Goal: Task Accomplishment & Management: Use online tool/utility

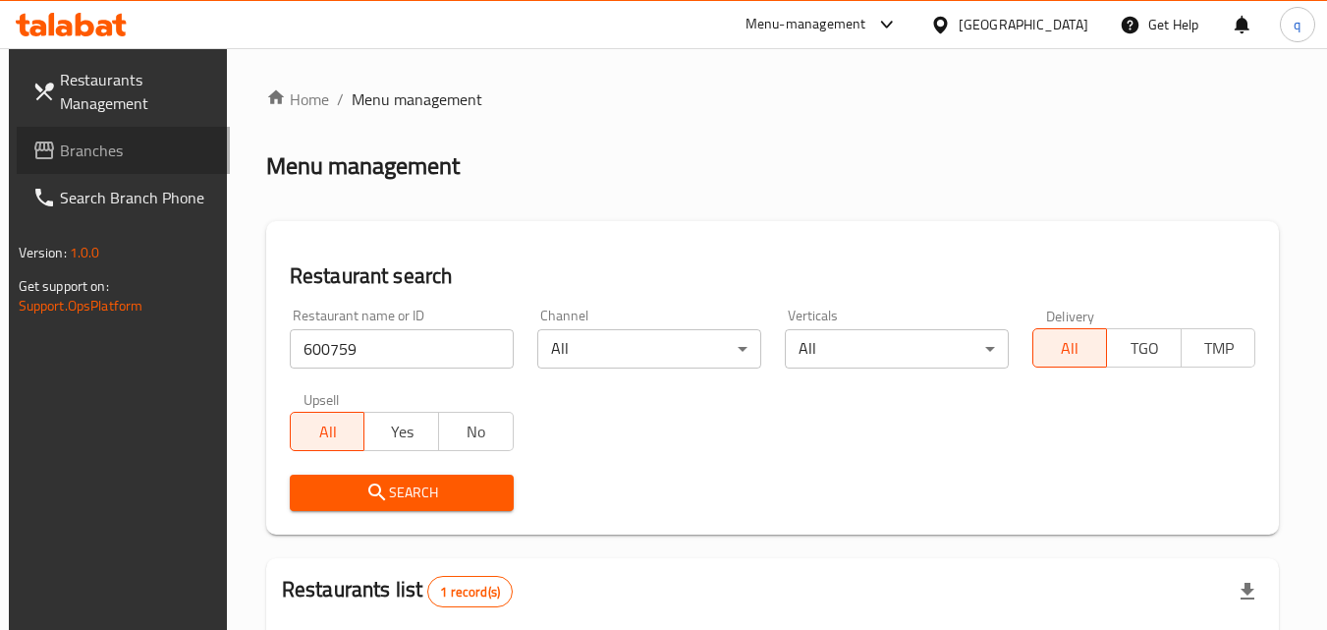
click at [60, 151] on span "Branches" at bounding box center [137, 151] width 155 height 24
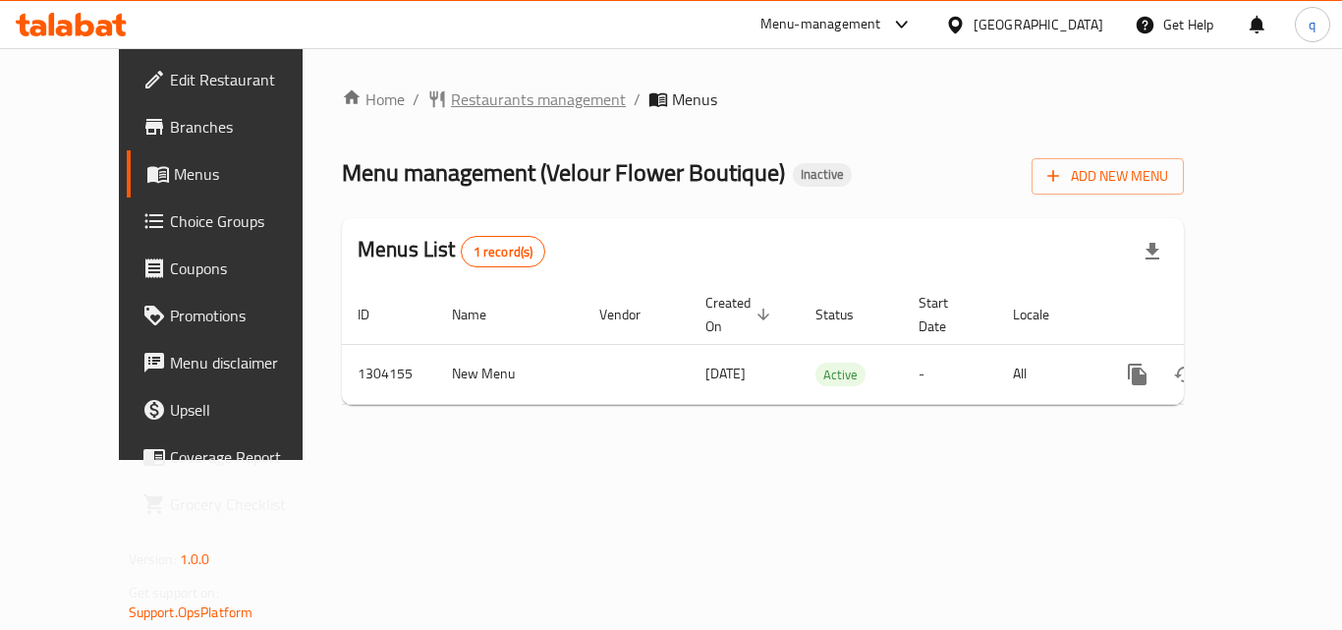
click at [451, 93] on span "Restaurants management" at bounding box center [538, 99] width 175 height 24
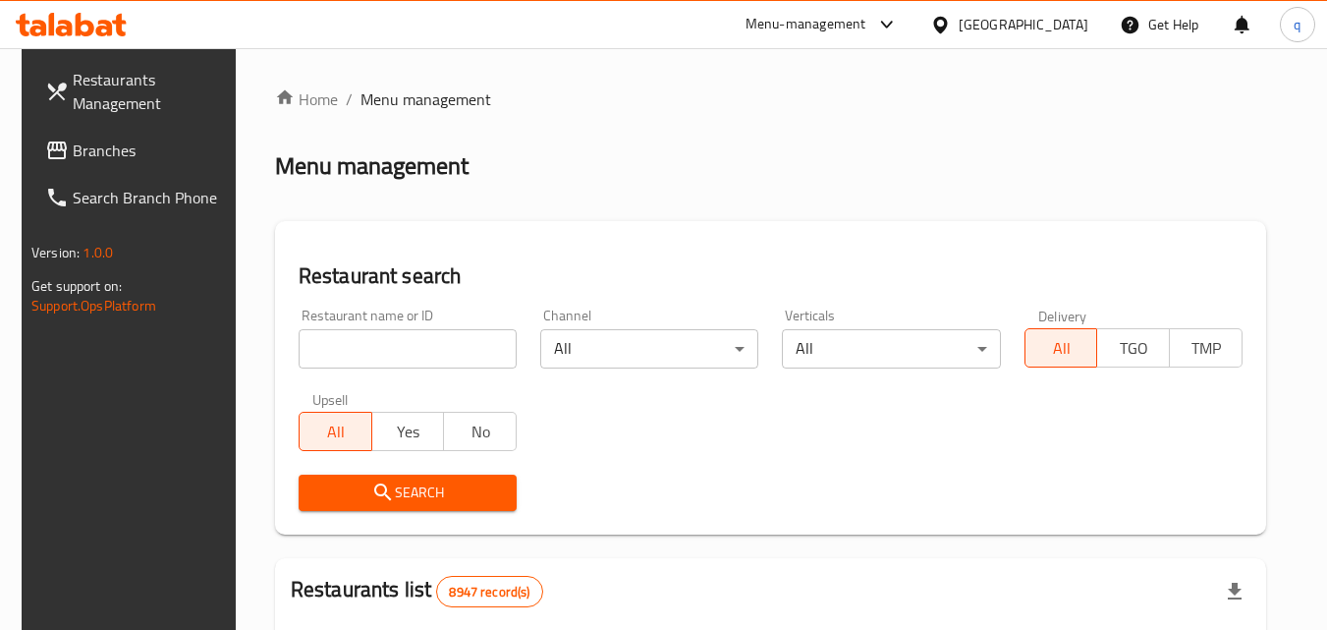
click at [394, 353] on input "search" at bounding box center [408, 348] width 218 height 39
paste input "703085"
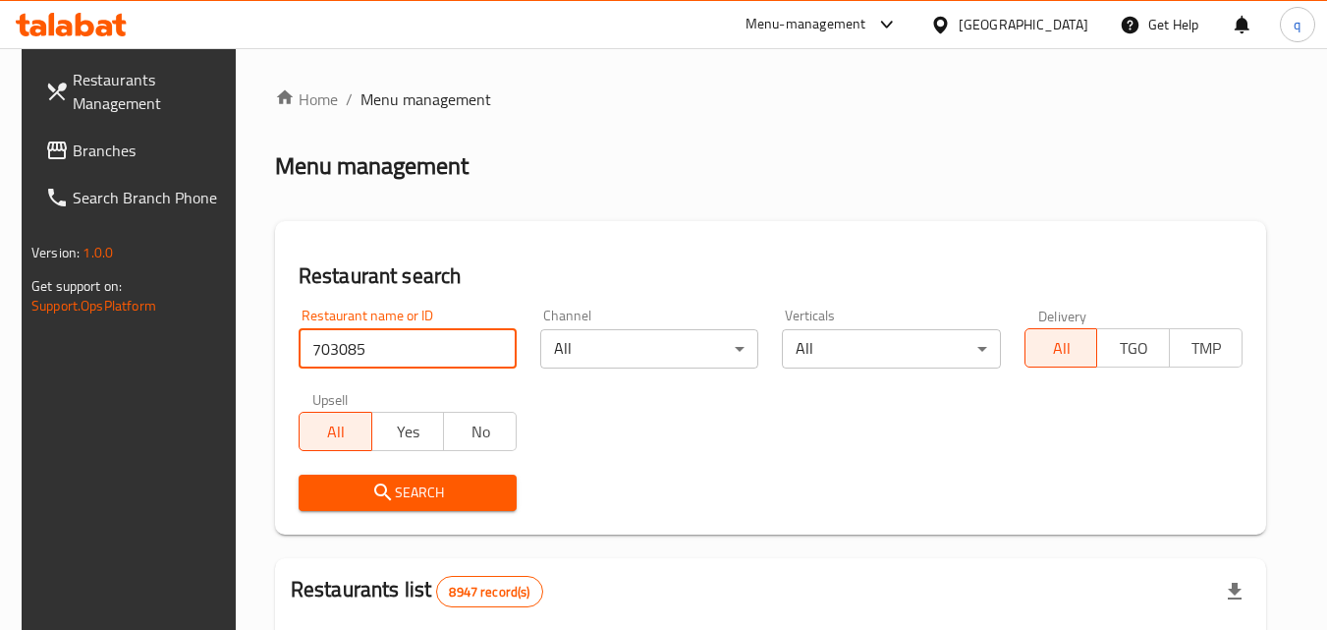
type input "703085"
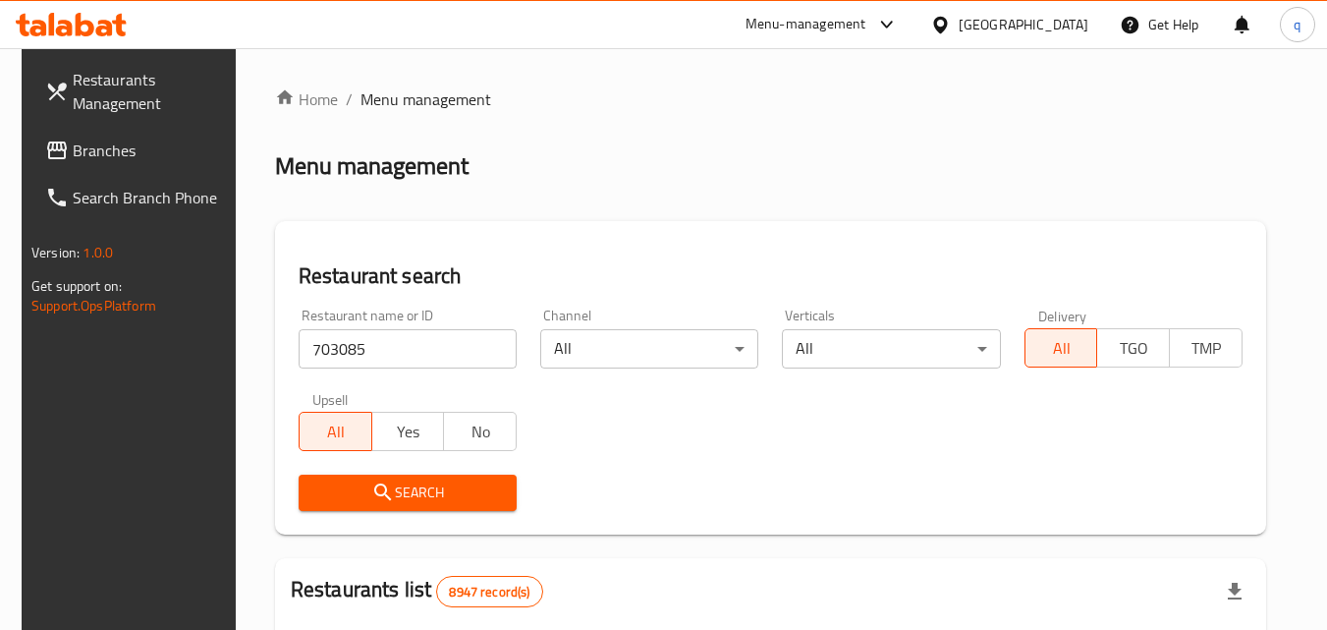
click at [374, 484] on icon "submit" at bounding box center [382, 491] width 17 height 17
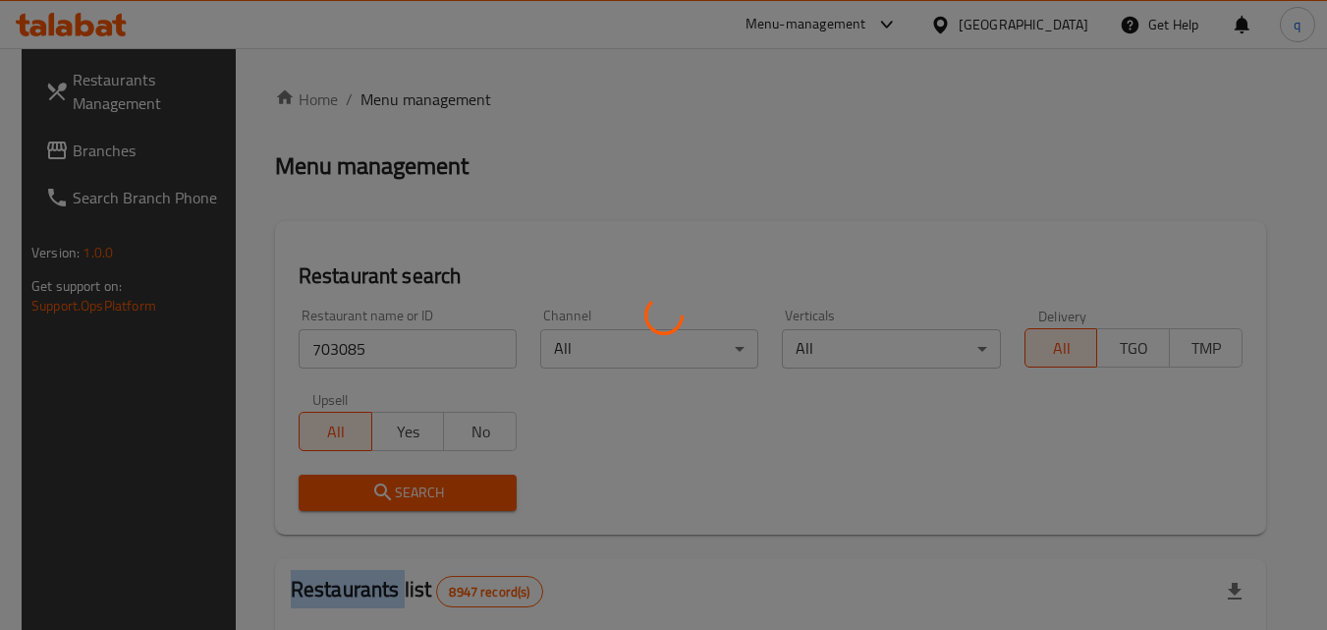
click at [368, 484] on div at bounding box center [663, 315] width 1327 height 630
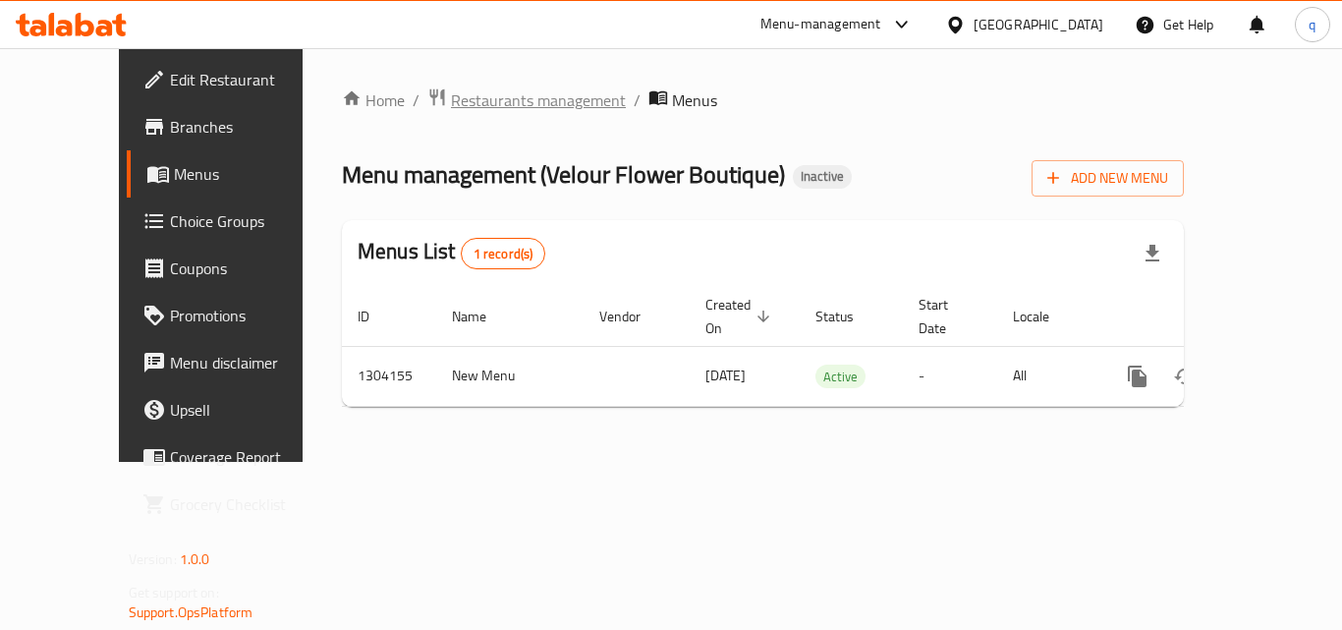
click at [451, 105] on span "Restaurants management" at bounding box center [538, 100] width 175 height 24
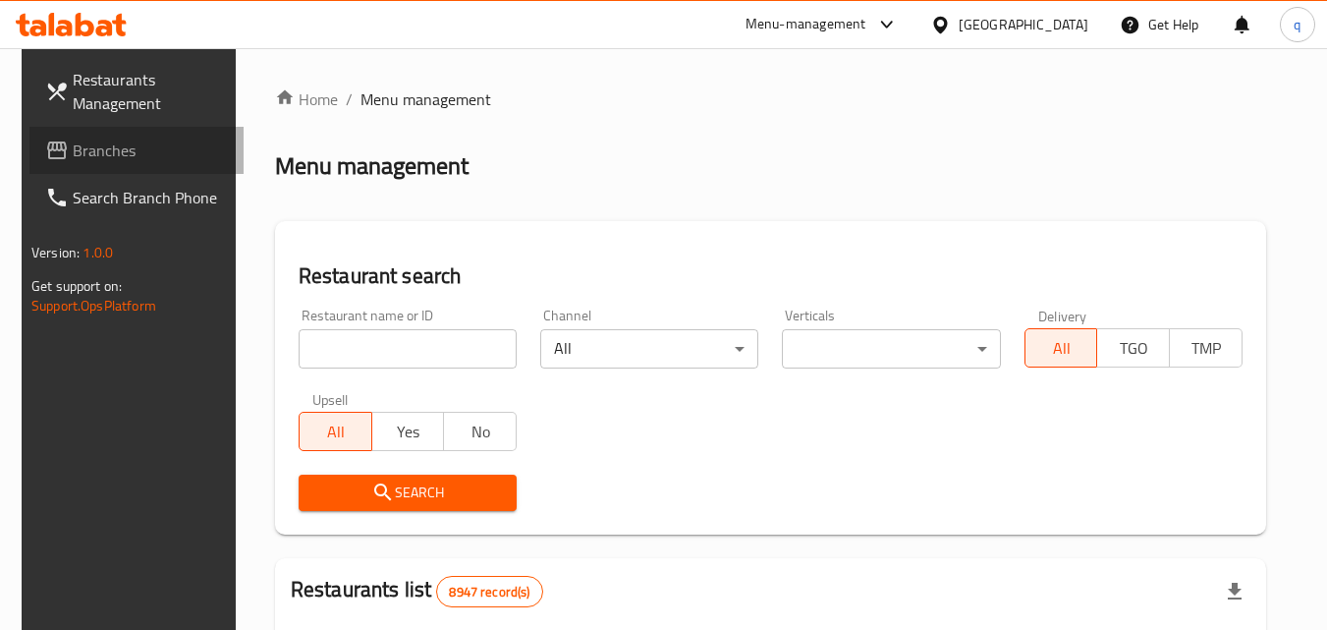
click at [73, 144] on span "Branches" at bounding box center [150, 151] width 155 height 24
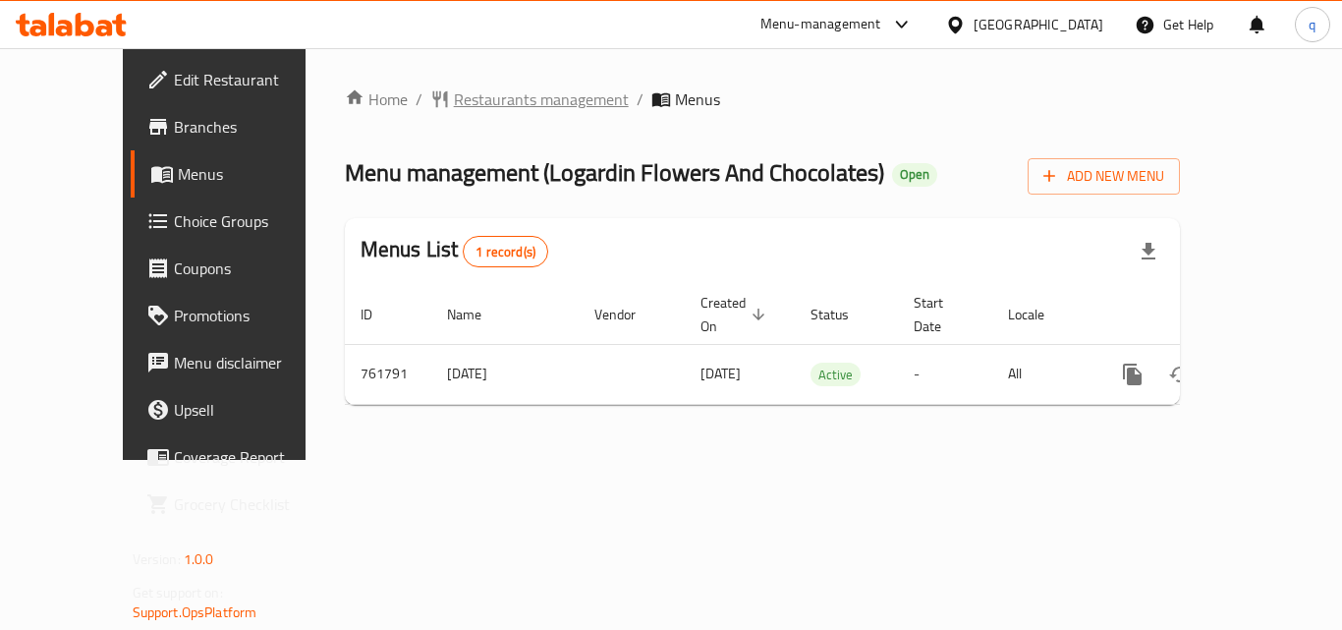
click at [462, 94] on span "Restaurants management" at bounding box center [541, 99] width 175 height 24
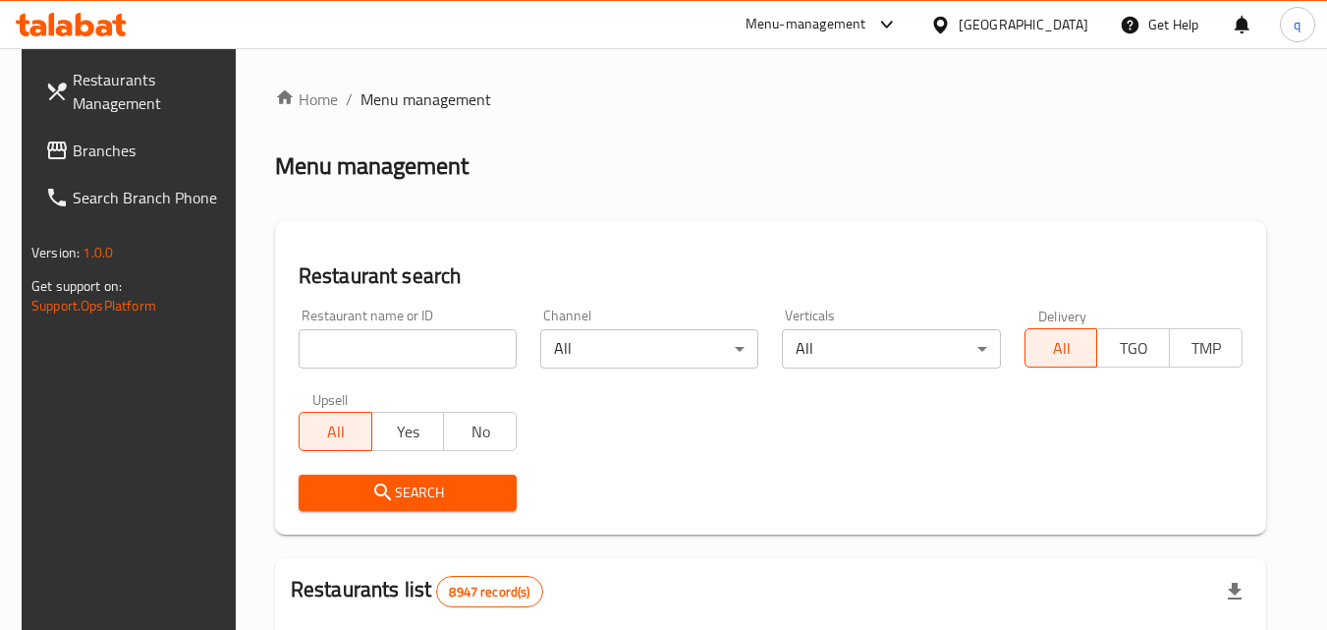
click at [432, 342] on input "search" at bounding box center [408, 348] width 218 height 39
paste input "650189"
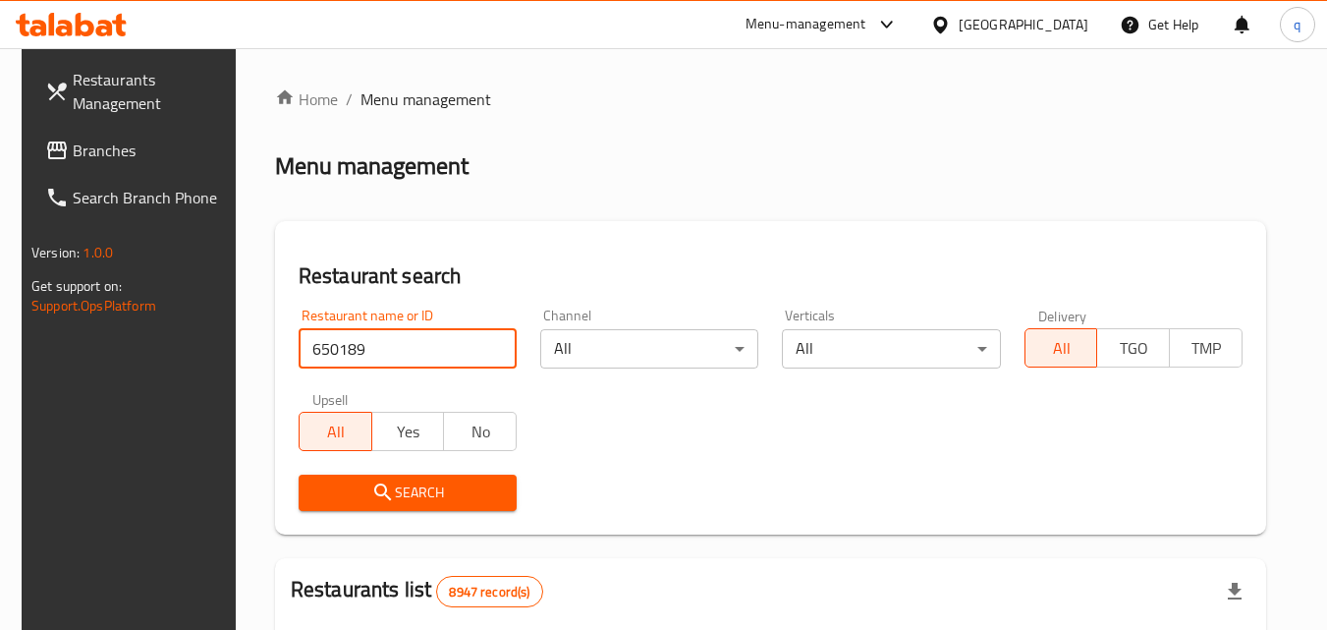
type input "650189"
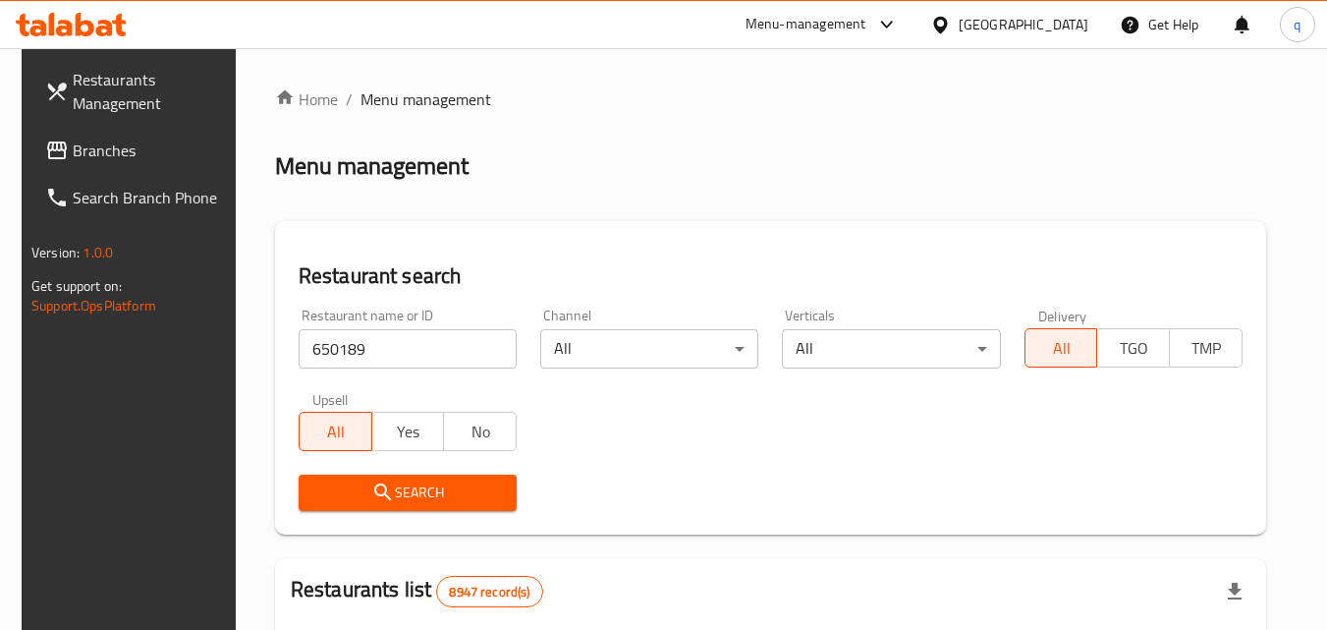
click at [393, 480] on div "Search" at bounding box center [408, 493] width 242 height 60
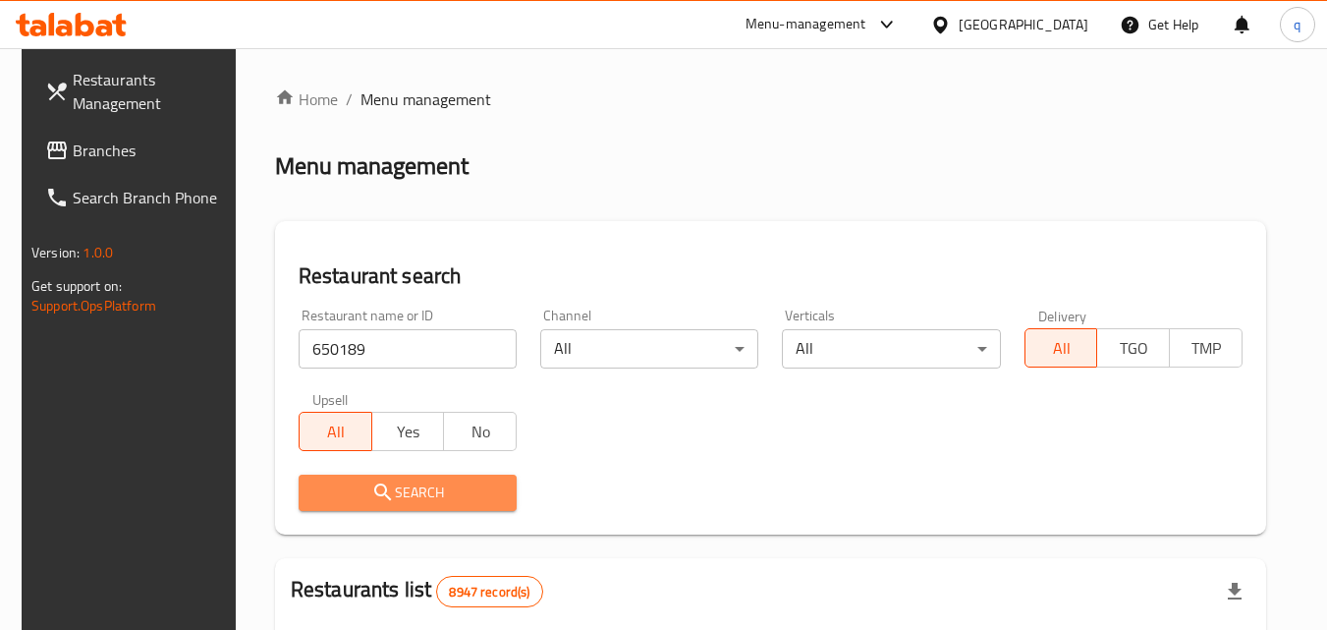
click at [392, 486] on span "Search" at bounding box center [407, 492] width 187 height 25
click at [392, 486] on div at bounding box center [663, 315] width 1327 height 630
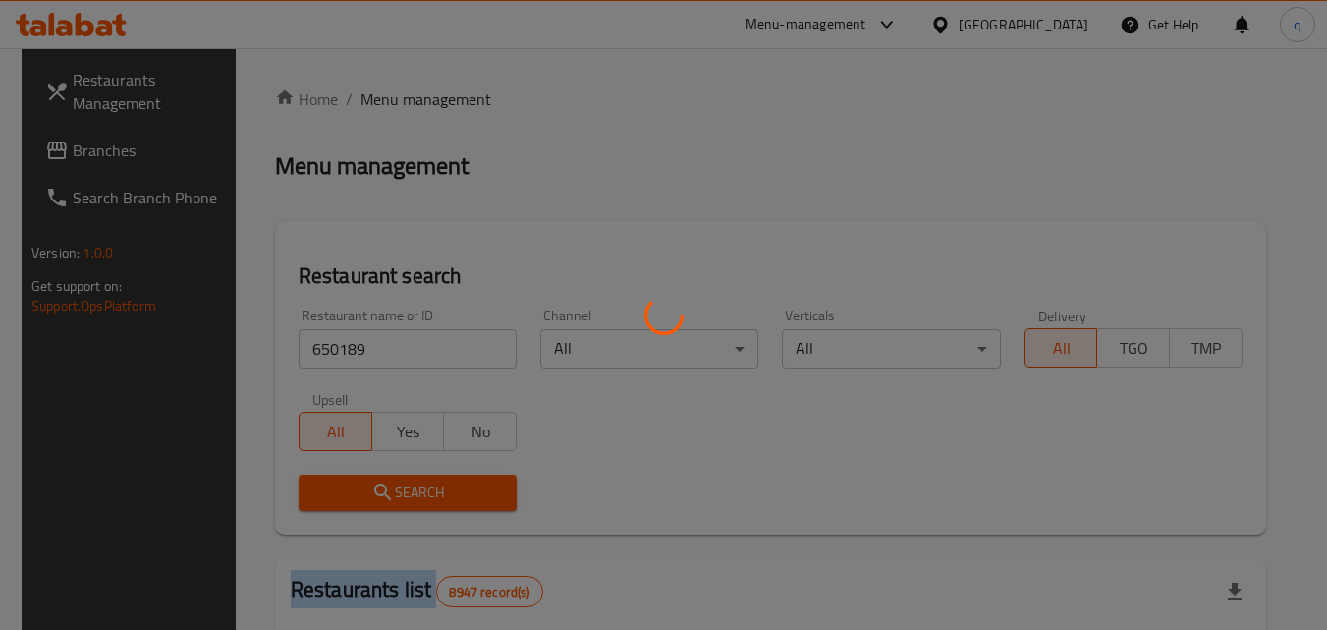
click at [392, 486] on div at bounding box center [663, 315] width 1327 height 630
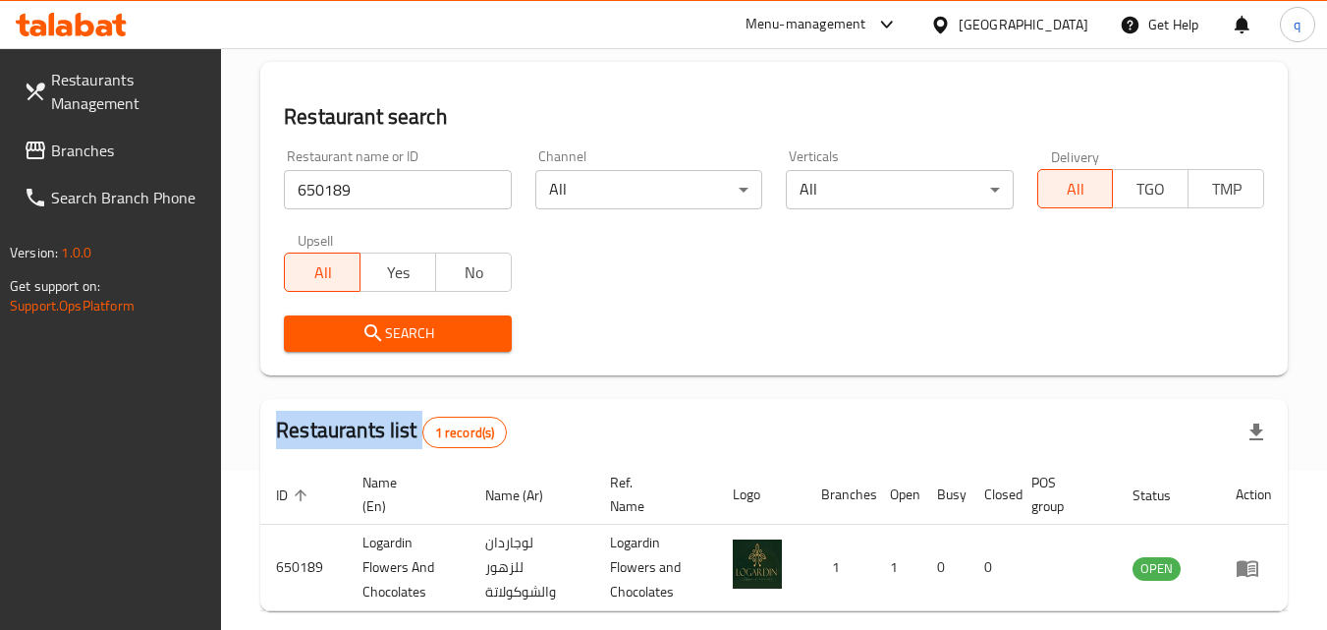
scroll to position [247, 0]
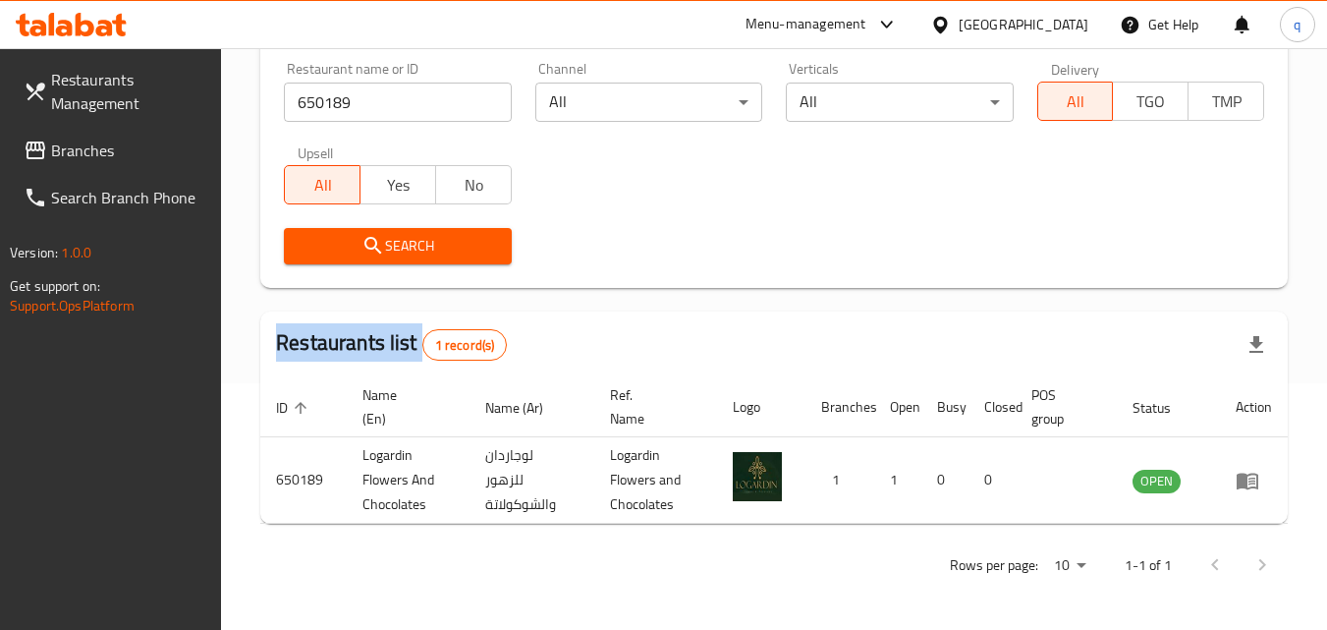
click at [105, 150] on span "Branches" at bounding box center [128, 151] width 155 height 24
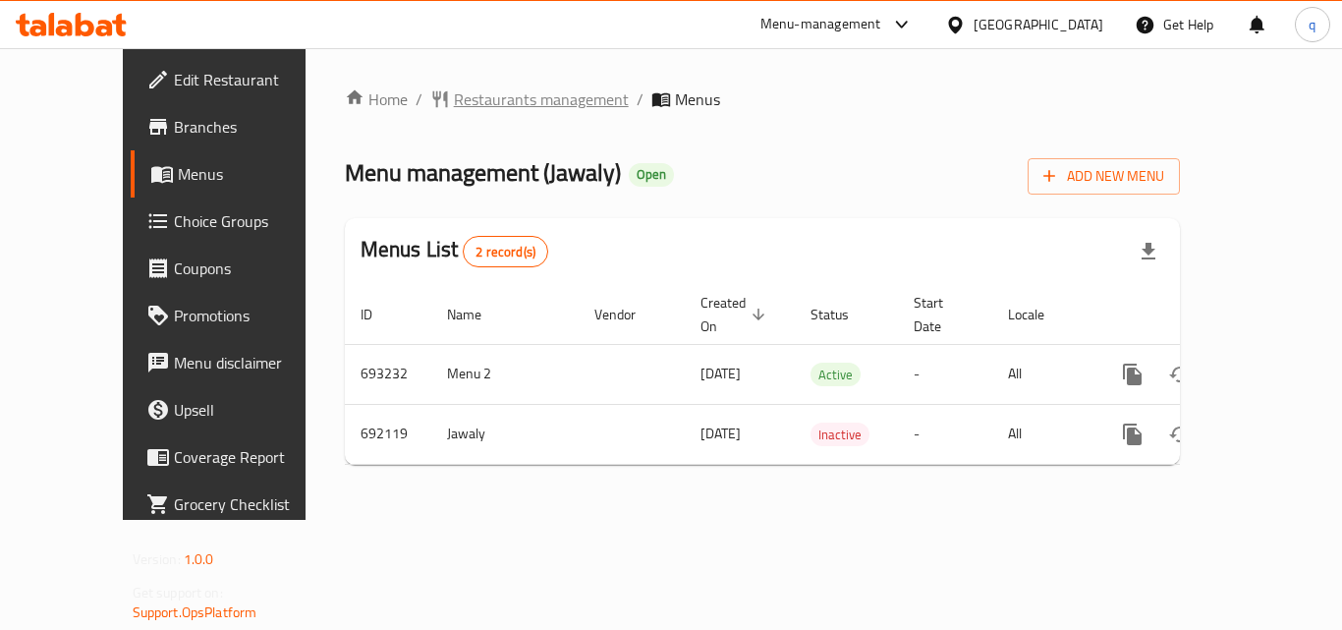
click at [472, 101] on span "Restaurants management" at bounding box center [541, 99] width 175 height 24
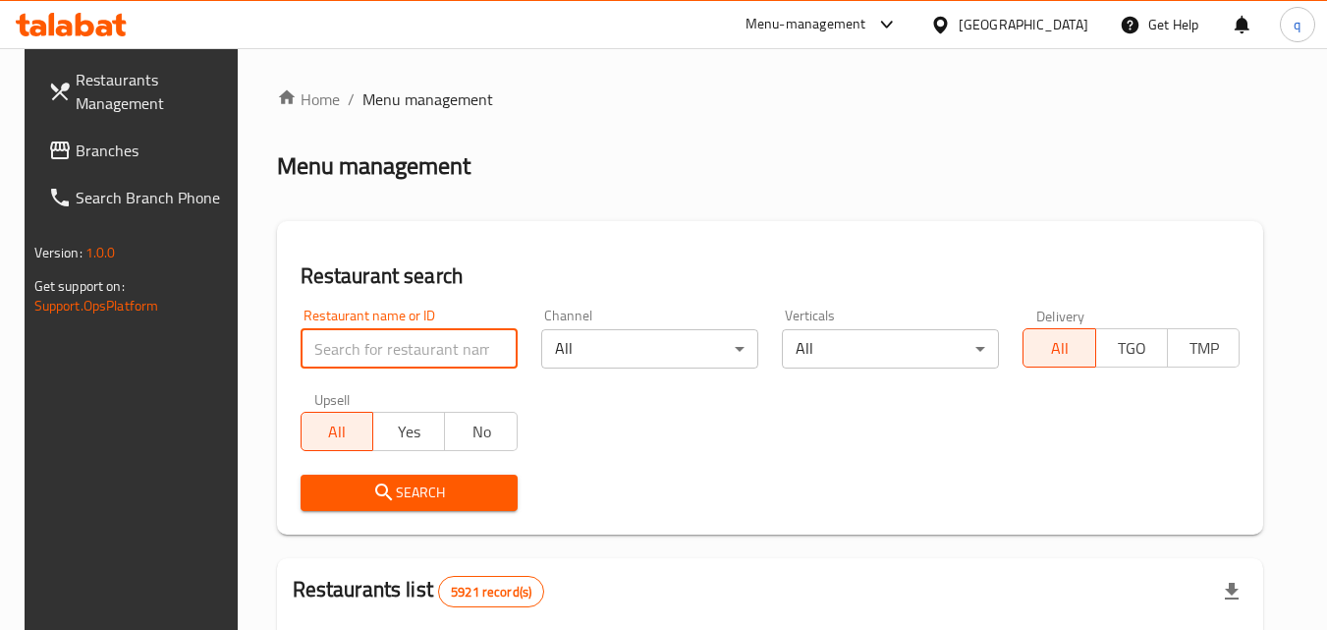
click at [433, 355] on input "search" at bounding box center [409, 348] width 217 height 39
paste input "643290"
type input "643290"
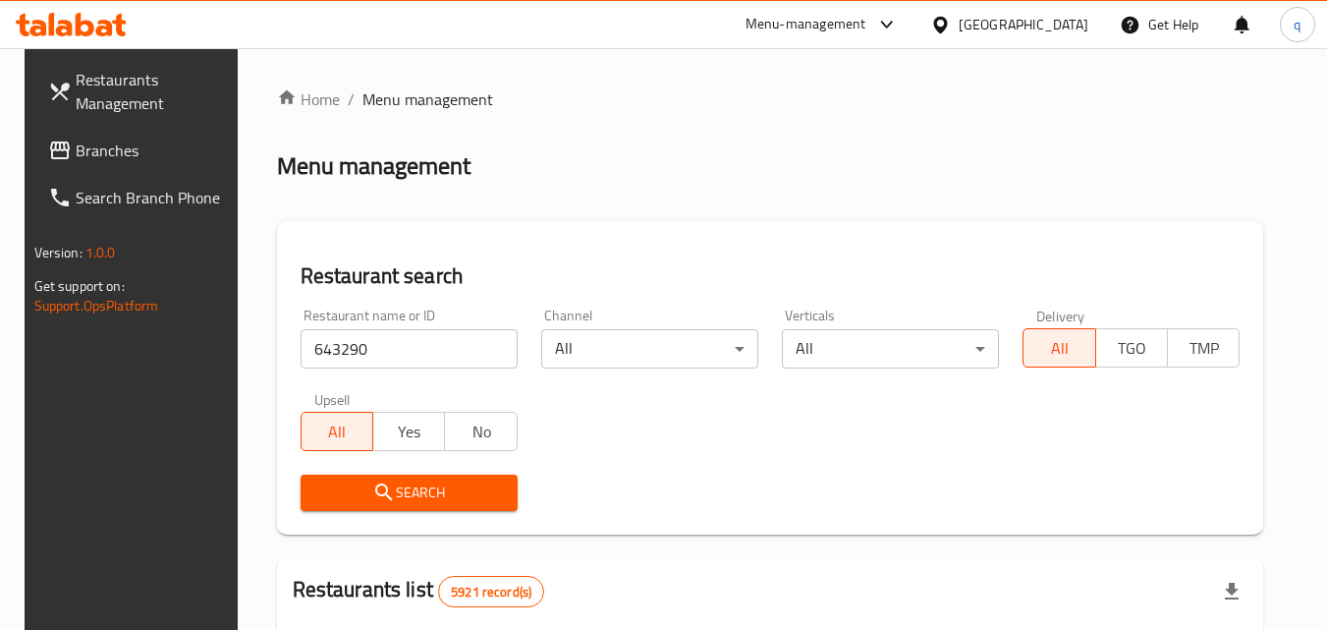
click at [359, 492] on span "Search" at bounding box center [409, 492] width 186 height 25
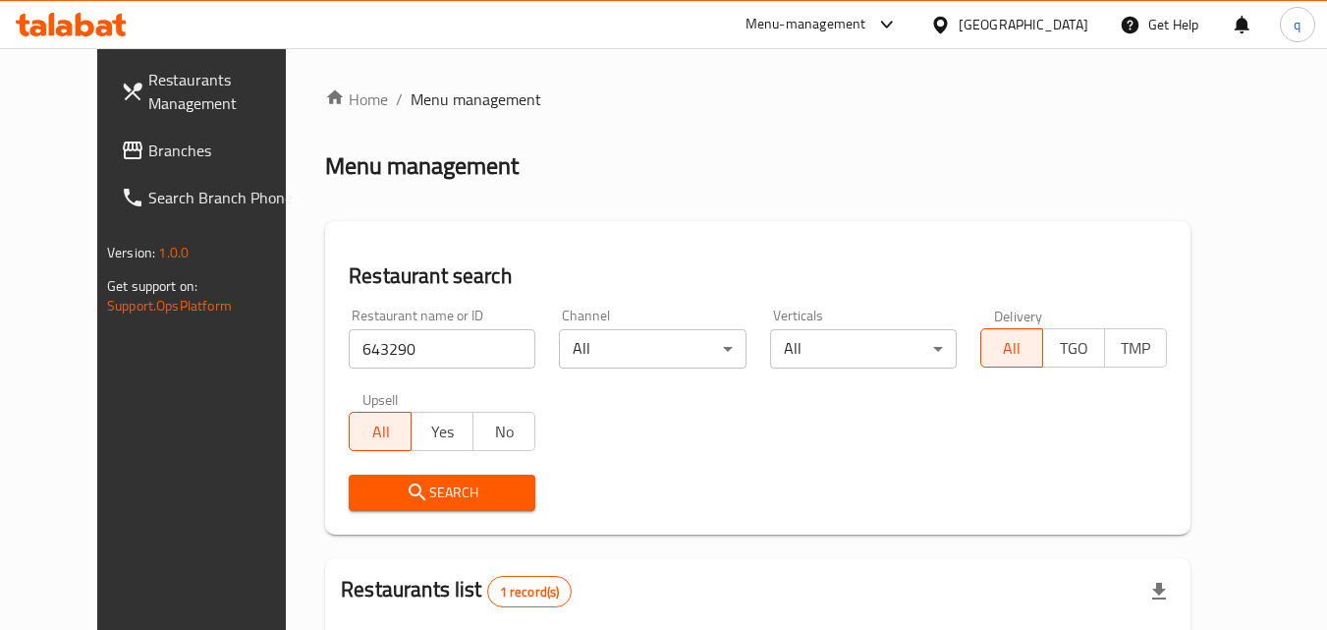
scroll to position [230, 0]
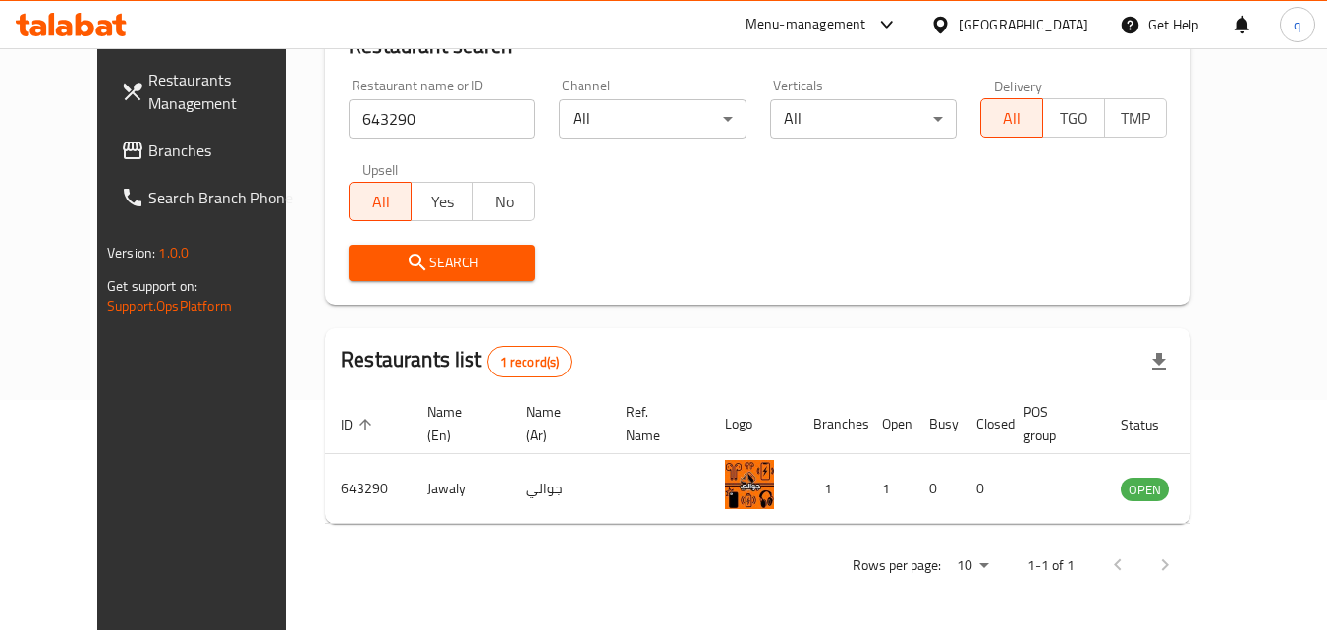
drag, startPoint x: 1048, startPoint y: 18, endPoint x: 1035, endPoint y: 40, distance: 26.5
click at [1049, 19] on div "Bahrain" at bounding box center [1024, 25] width 130 height 22
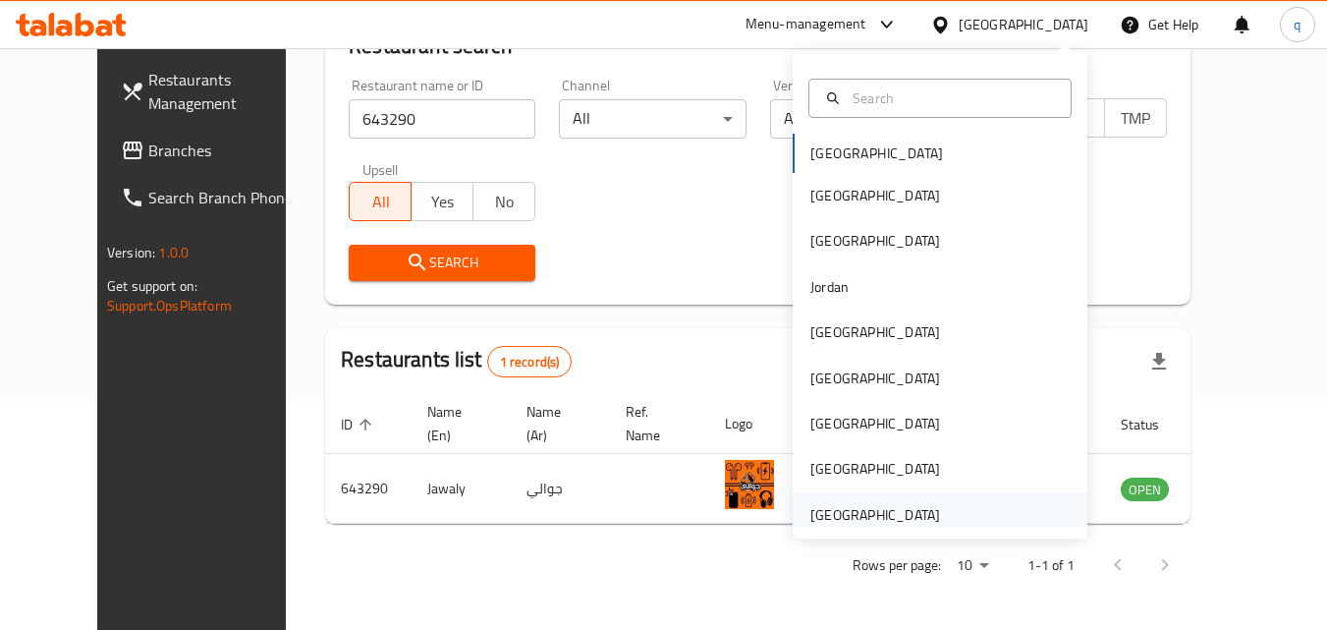
click at [878, 513] on div "United Arab Emirates" at bounding box center [876, 515] width 130 height 22
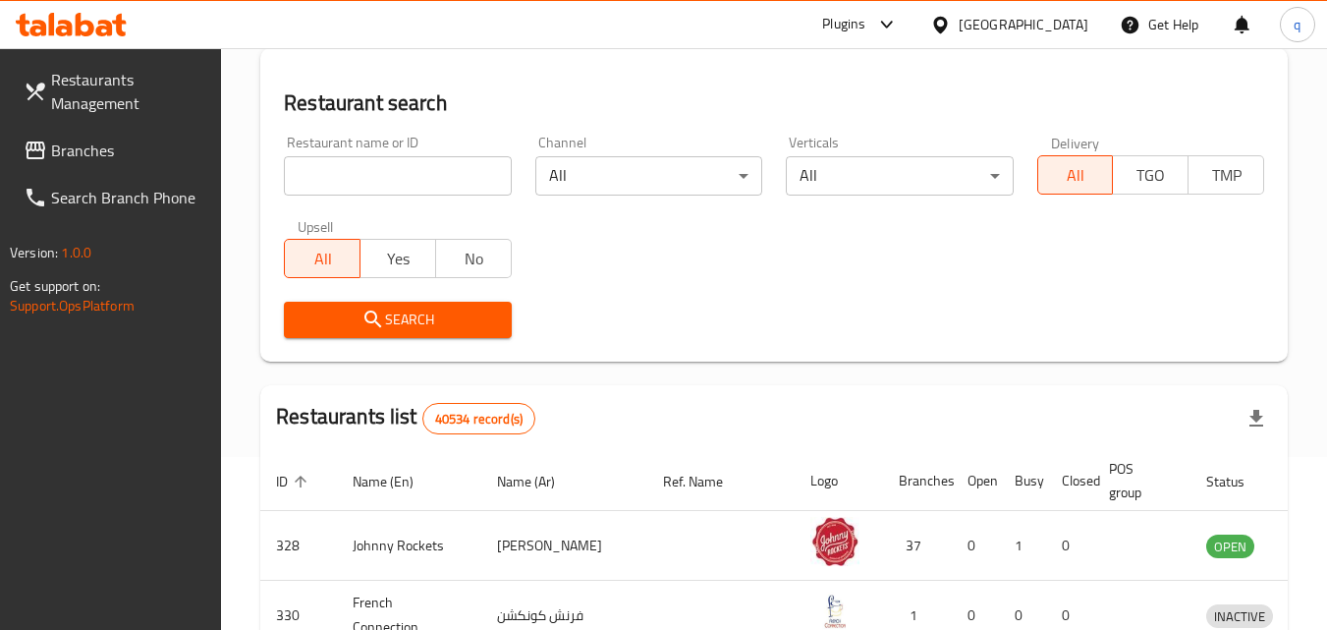
scroll to position [230, 0]
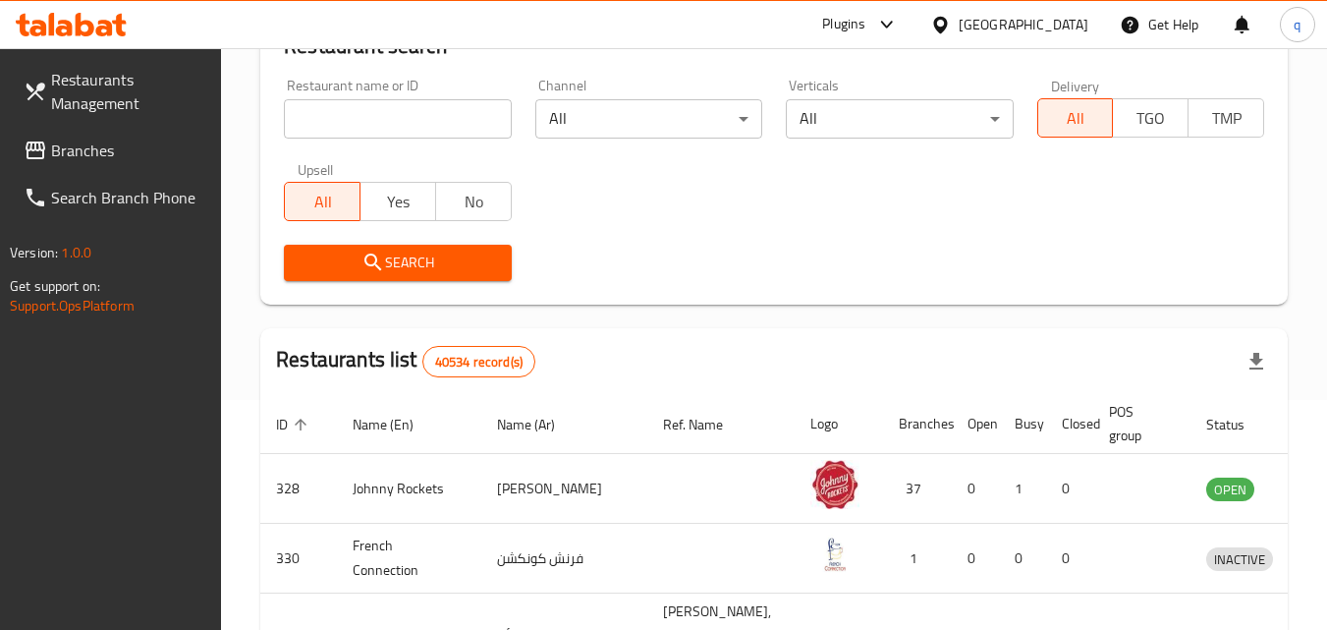
click at [76, 151] on span "Branches" at bounding box center [128, 151] width 155 height 24
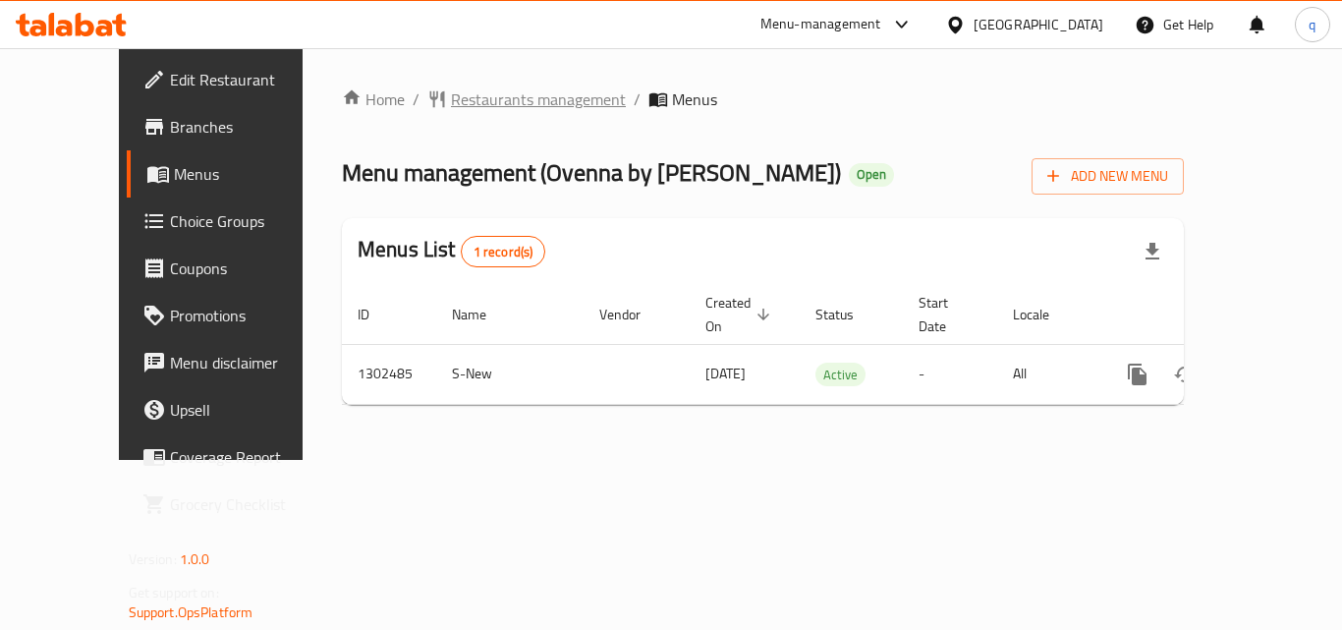
click at [483, 99] on span "Restaurants management" at bounding box center [538, 99] width 175 height 24
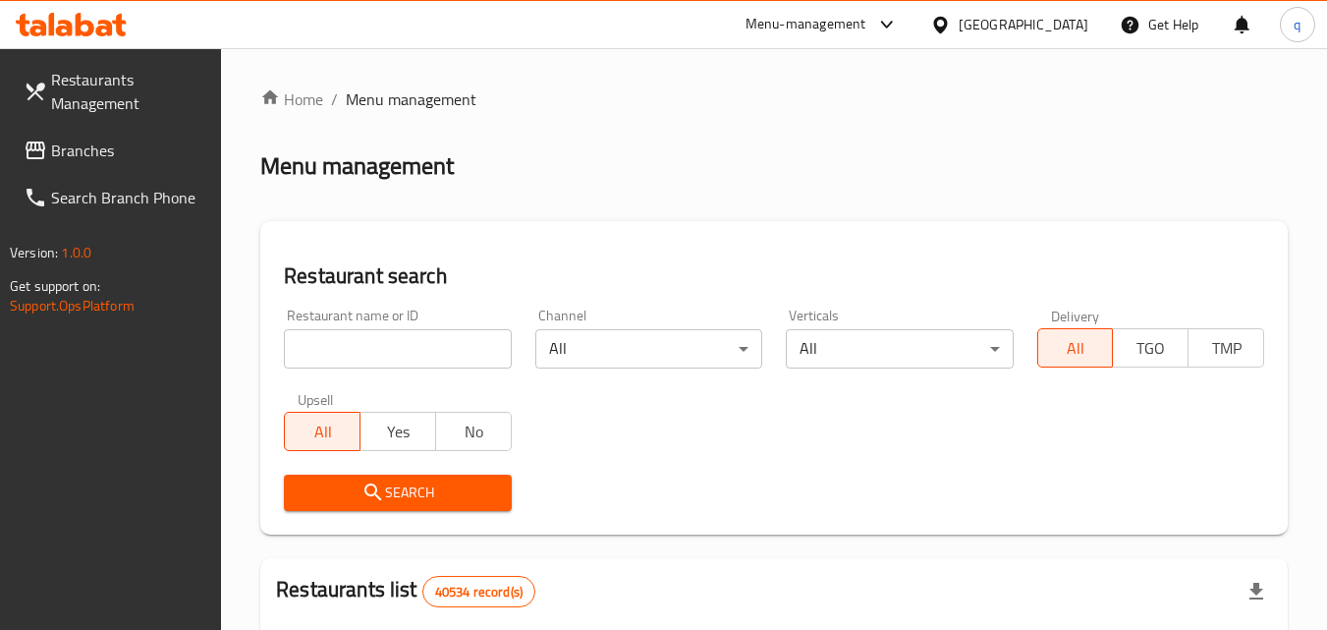
click at [400, 354] on input "search" at bounding box center [397, 348] width 227 height 39
paste input "702440"
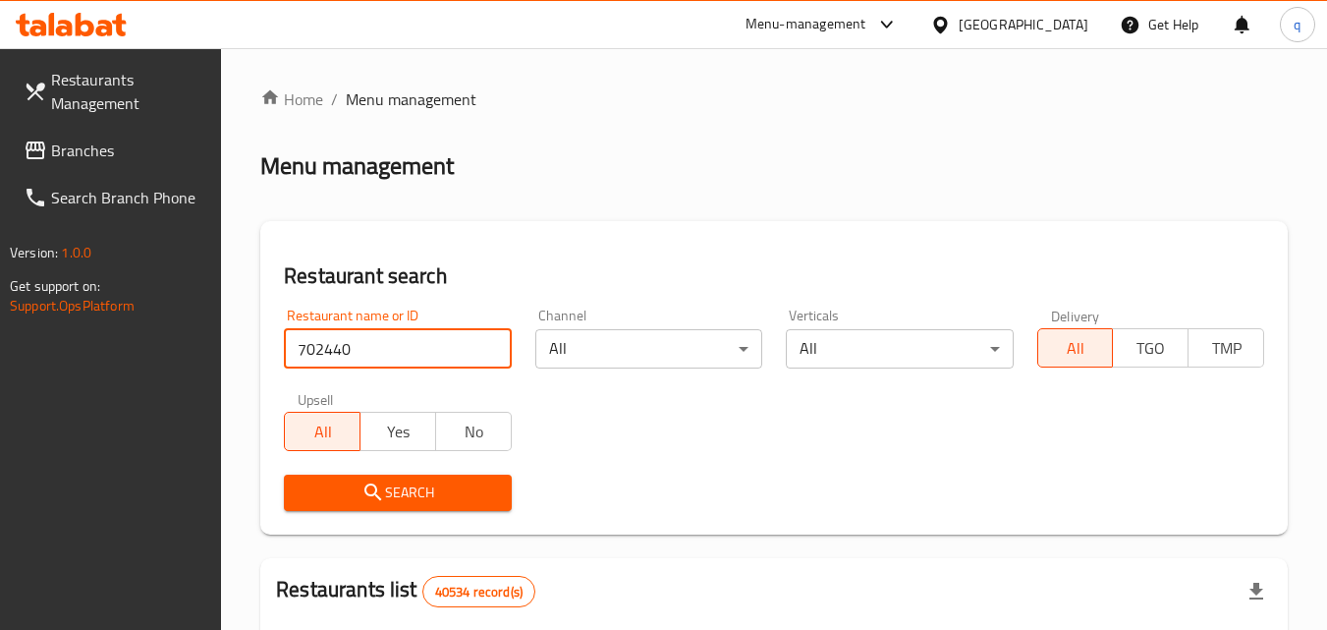
type input "682190"
click at [489, 352] on input "682190" at bounding box center [397, 348] width 227 height 39
paste input "702440"
type input "702440"
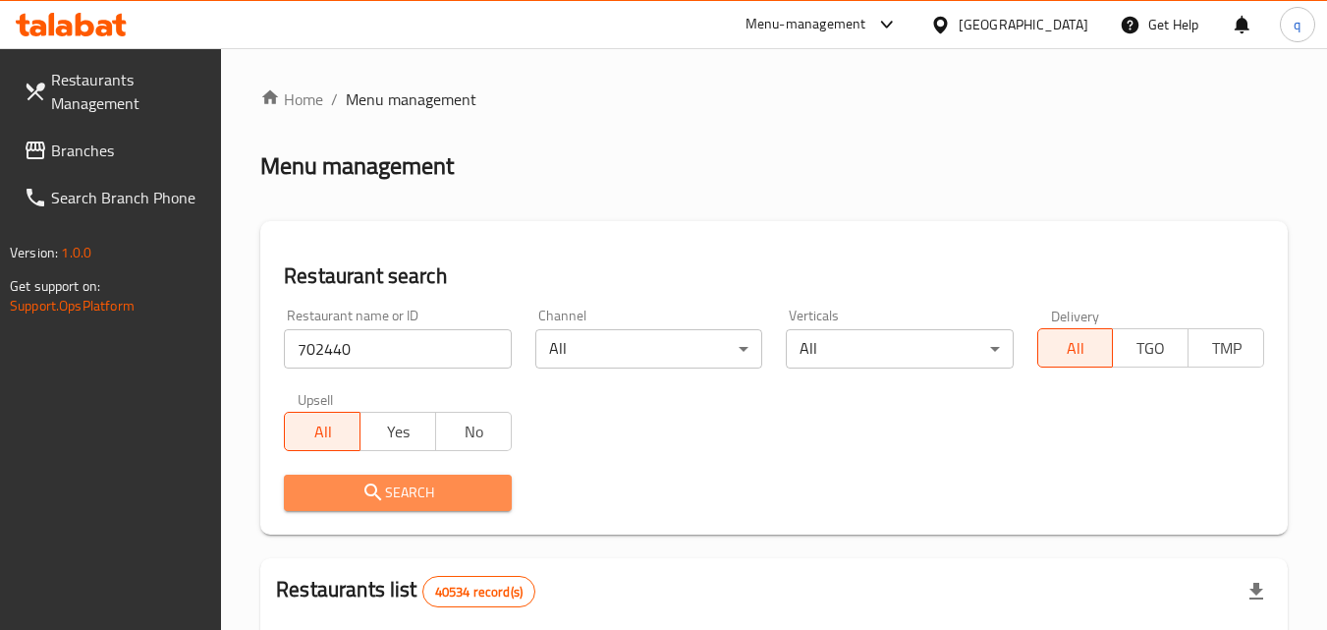
click at [350, 486] on span "Search" at bounding box center [398, 492] width 196 height 25
click at [350, 486] on div at bounding box center [663, 315] width 1327 height 630
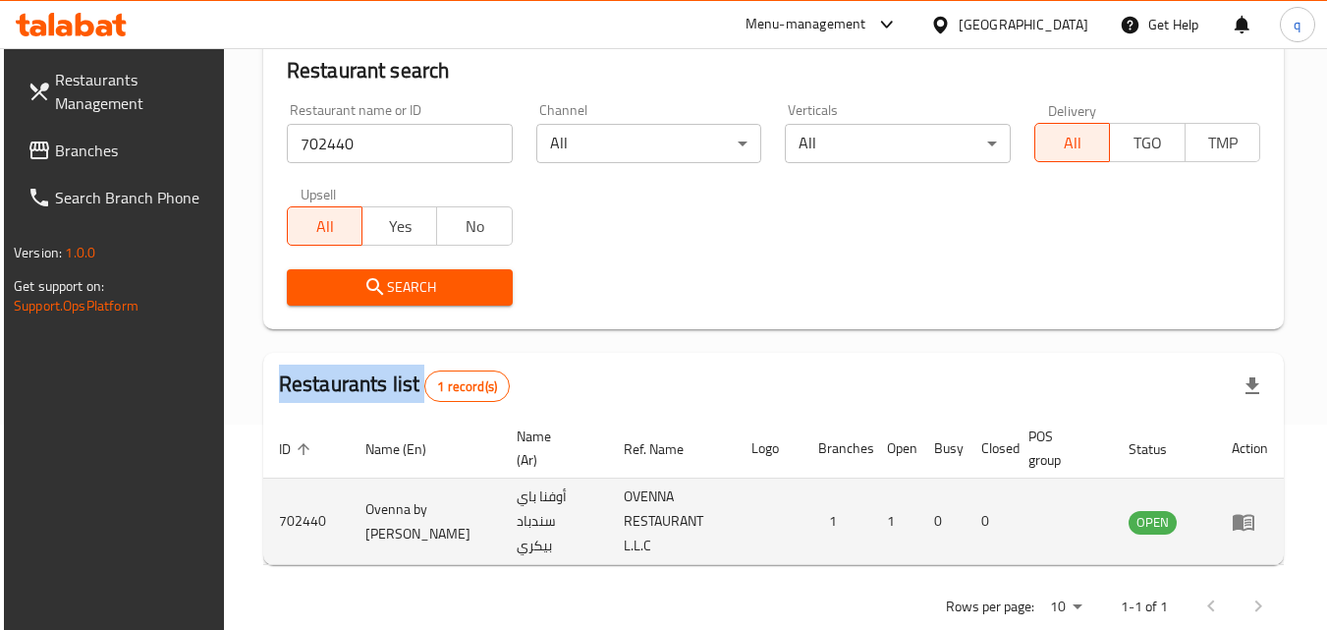
scroll to position [247, 0]
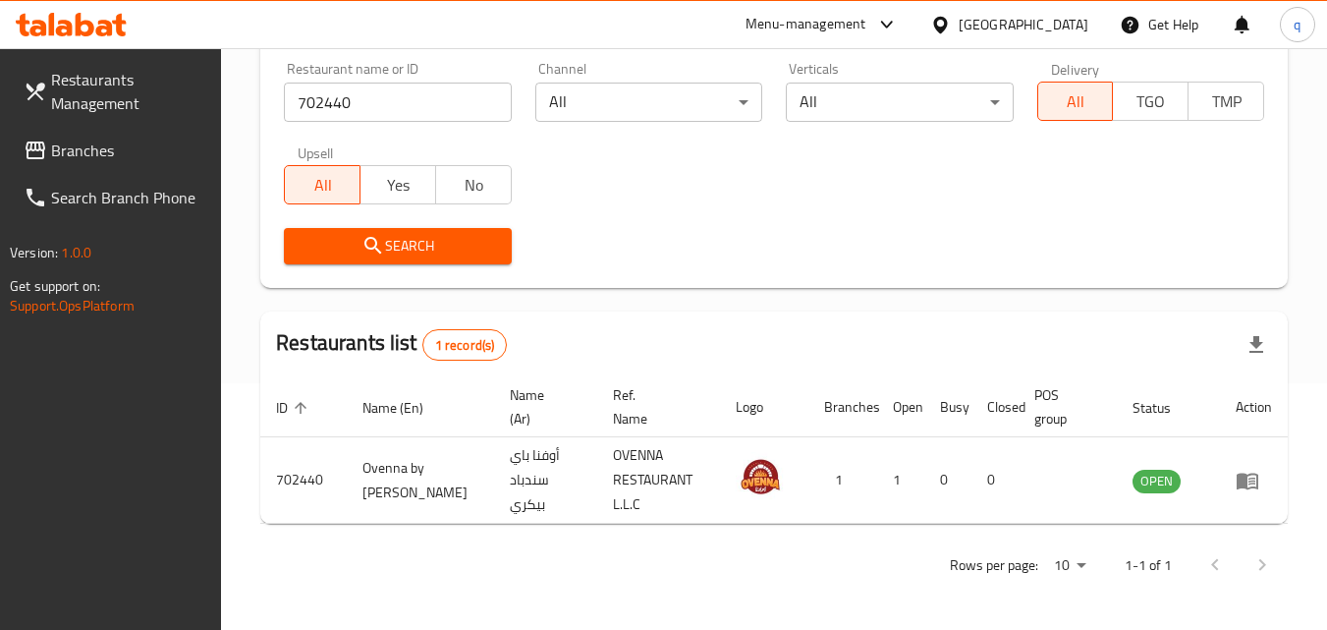
click at [995, 26] on div "[GEOGRAPHIC_DATA]" at bounding box center [1024, 25] width 130 height 22
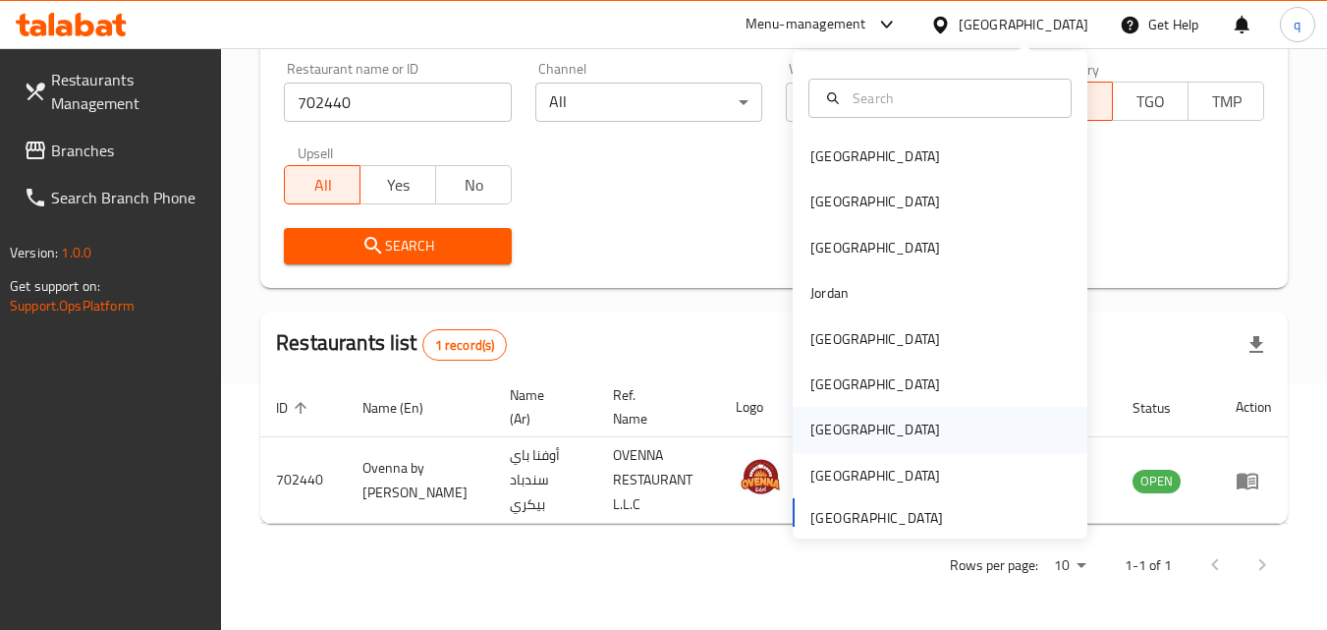
click at [827, 427] on div "[GEOGRAPHIC_DATA]" at bounding box center [876, 430] width 130 height 22
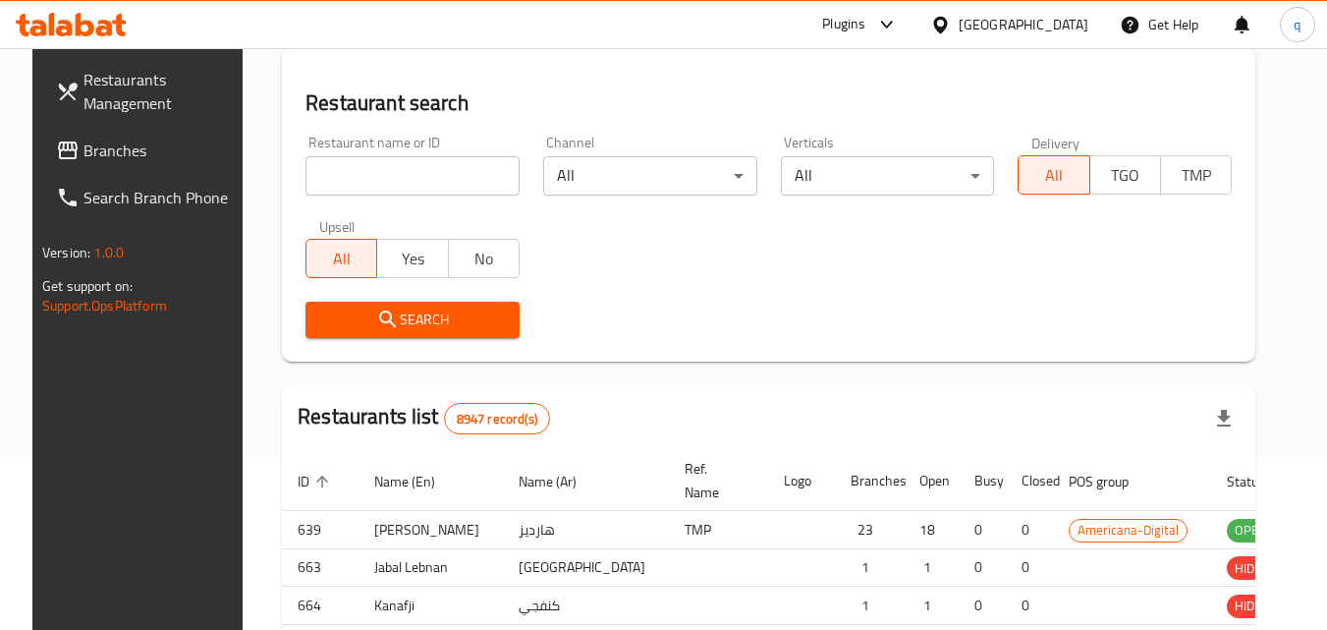
scroll to position [247, 0]
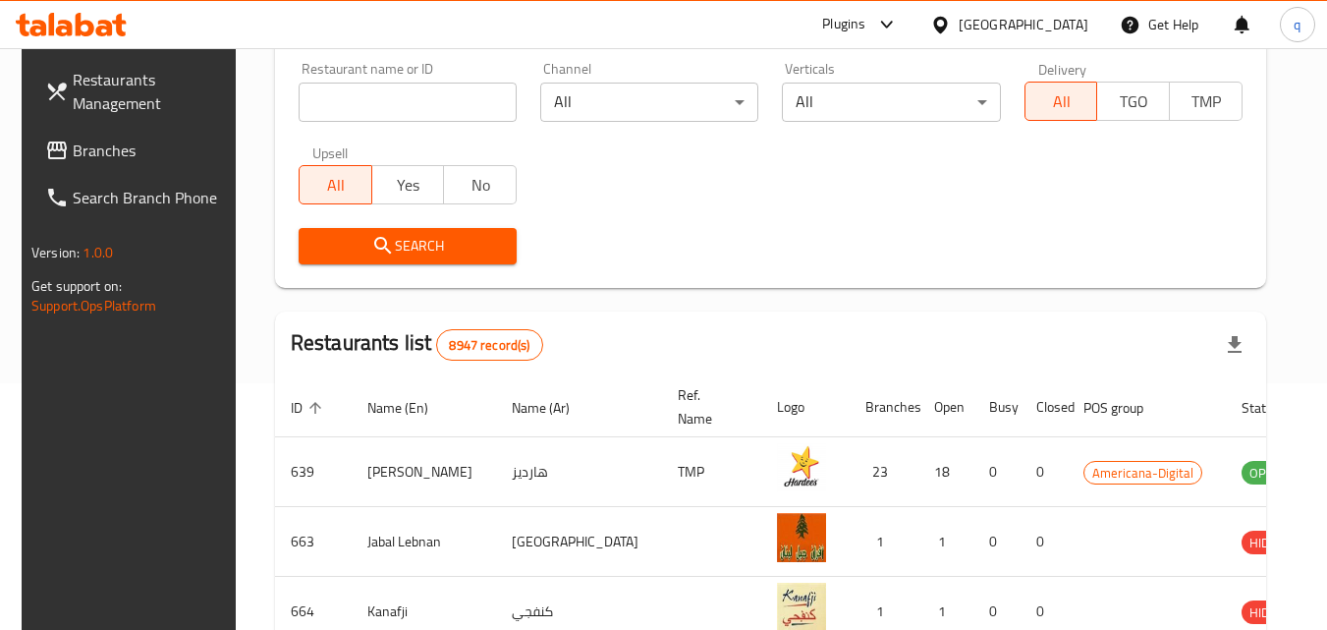
click at [83, 165] on link "Branches" at bounding box center [136, 150] width 214 height 47
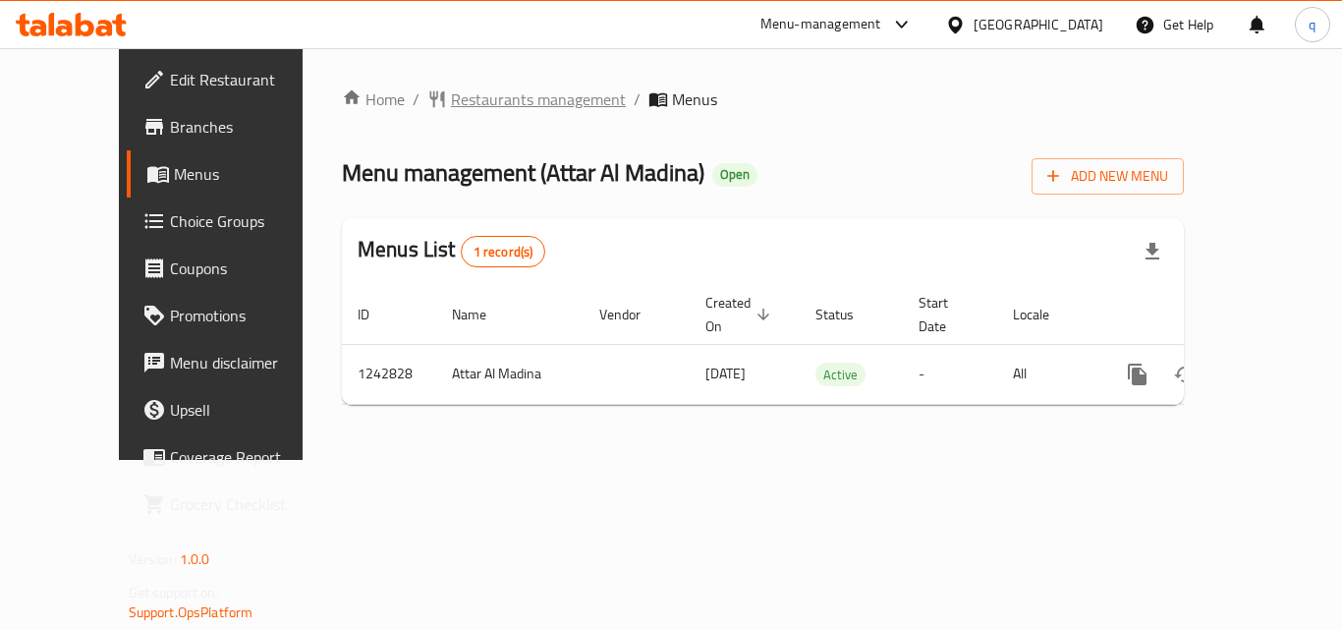
click at [467, 105] on span "Restaurants management" at bounding box center [538, 99] width 175 height 24
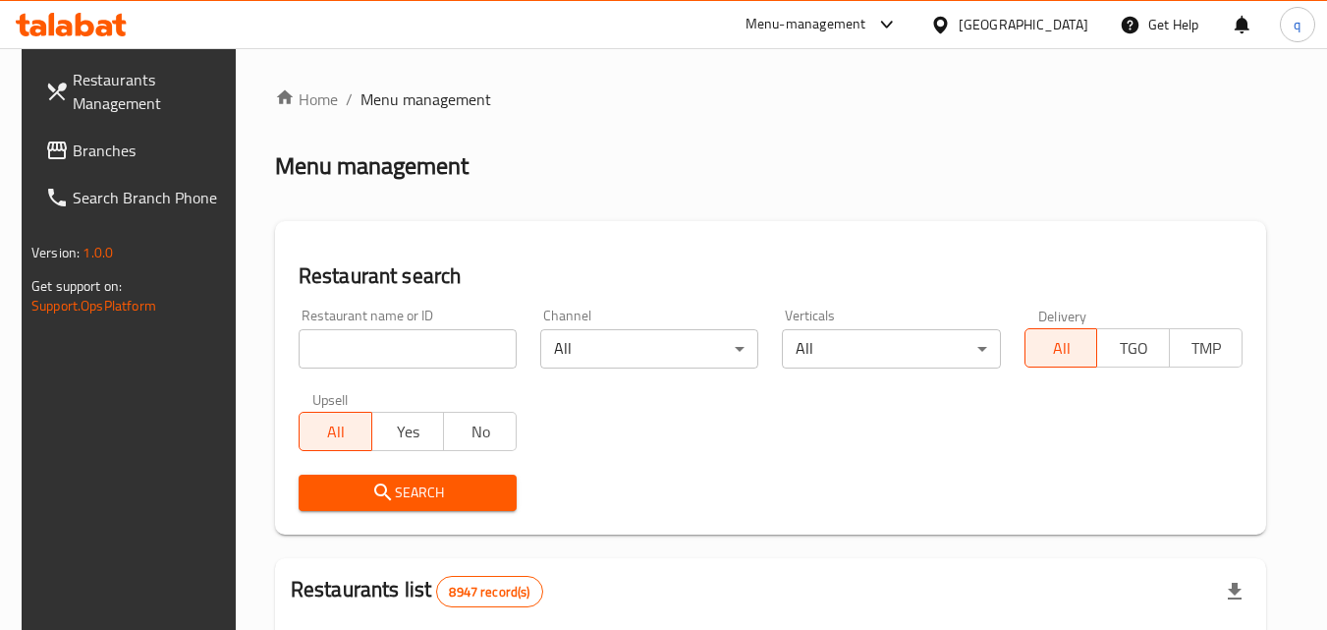
click at [390, 352] on input "search" at bounding box center [408, 348] width 218 height 39
paste input "681233"
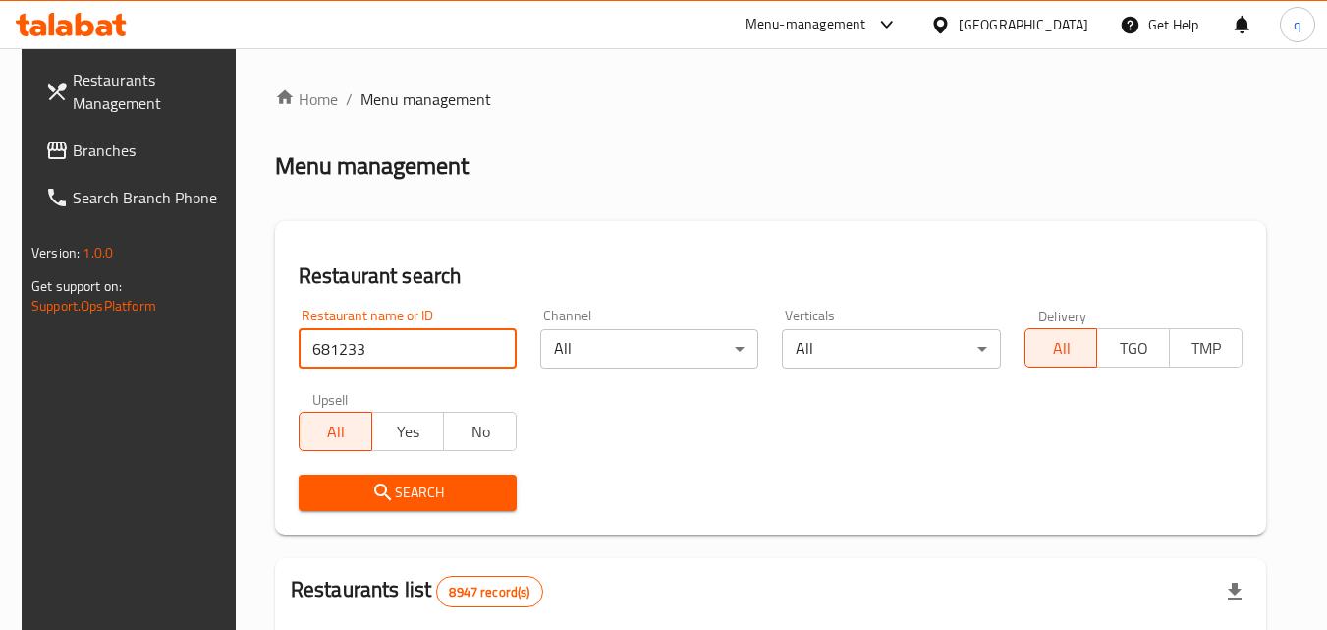
type input "681233"
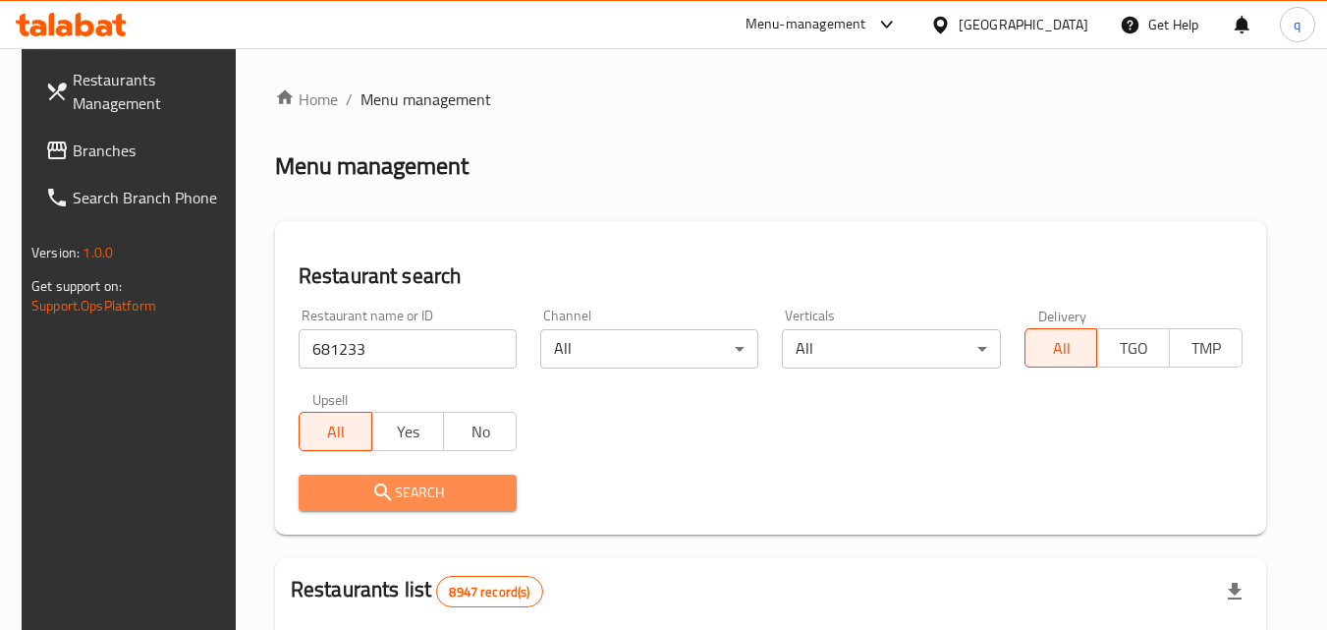
click at [473, 493] on span "Search" at bounding box center [407, 492] width 187 height 25
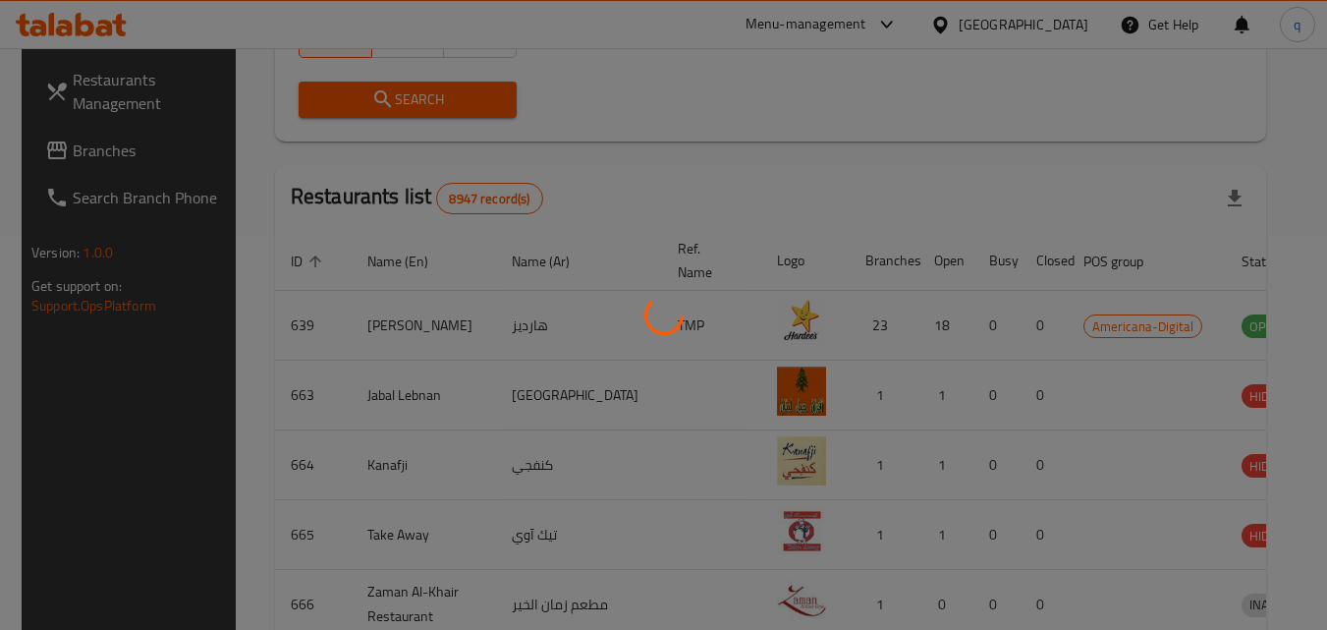
scroll to position [230, 0]
